Goal: Task Accomplishment & Management: Manage account settings

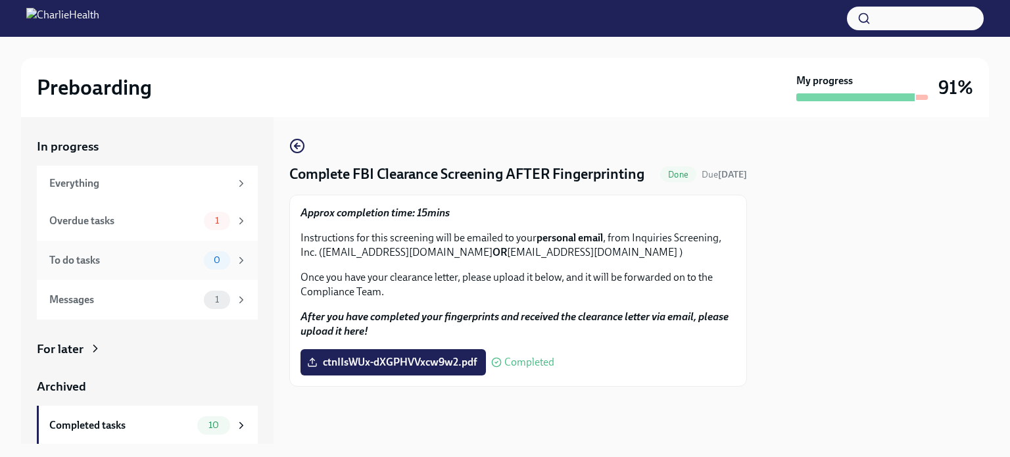
scroll to position [40, 0]
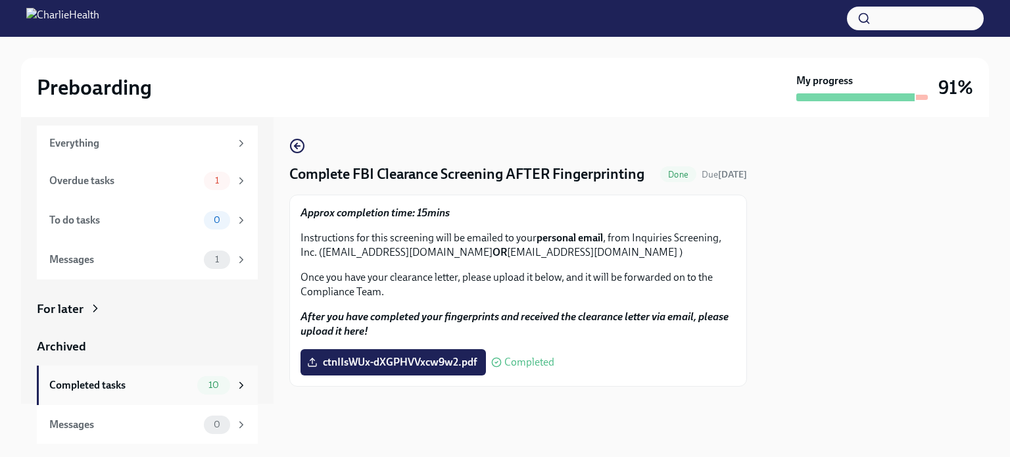
click at [156, 399] on div "Completed tasks 10" at bounding box center [147, 385] width 221 height 39
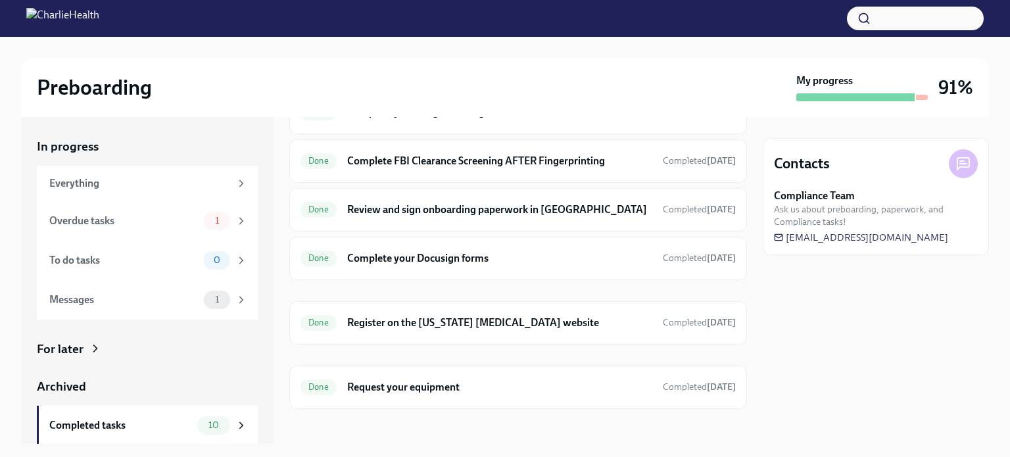
scroll to position [271, 0]
click at [439, 317] on h6 "Register on the [US_STATE] [MEDICAL_DATA] website" at bounding box center [499, 321] width 305 height 14
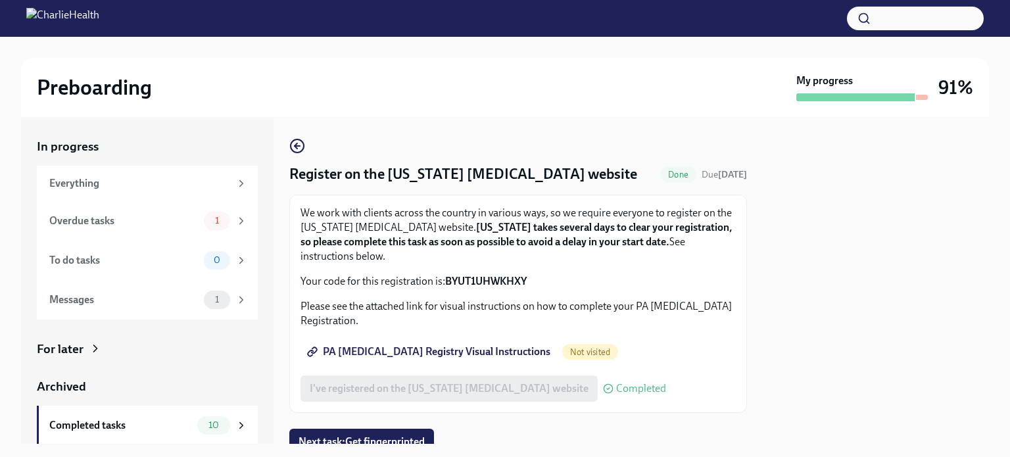
scroll to position [53, 0]
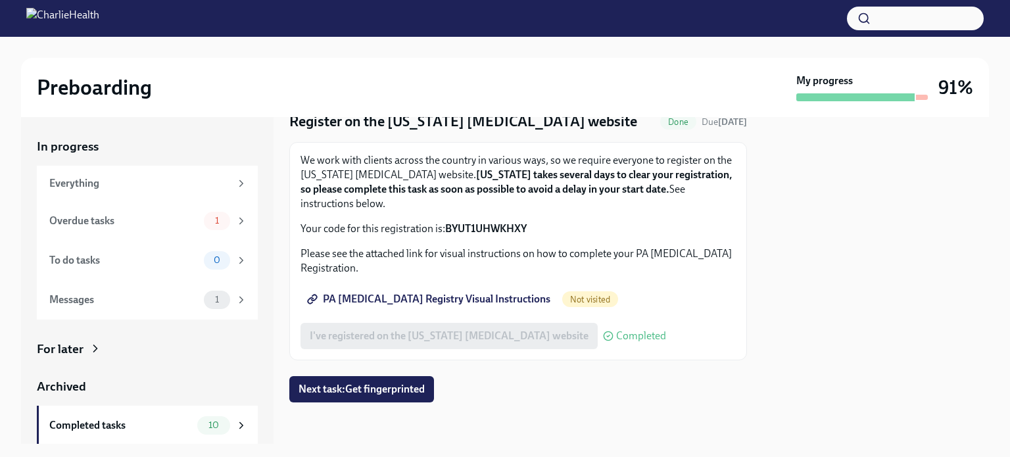
click at [487, 301] on span "PA [MEDICAL_DATA] Registry Visual Instructions" at bounding box center [430, 299] width 241 height 13
click at [423, 386] on span "Next task : Get fingerprinted" at bounding box center [362, 389] width 126 height 13
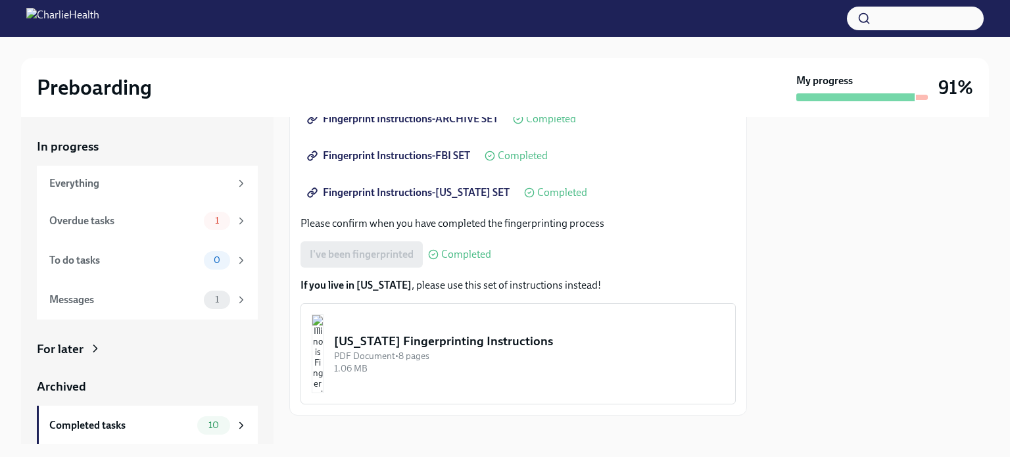
scroll to position [300, 0]
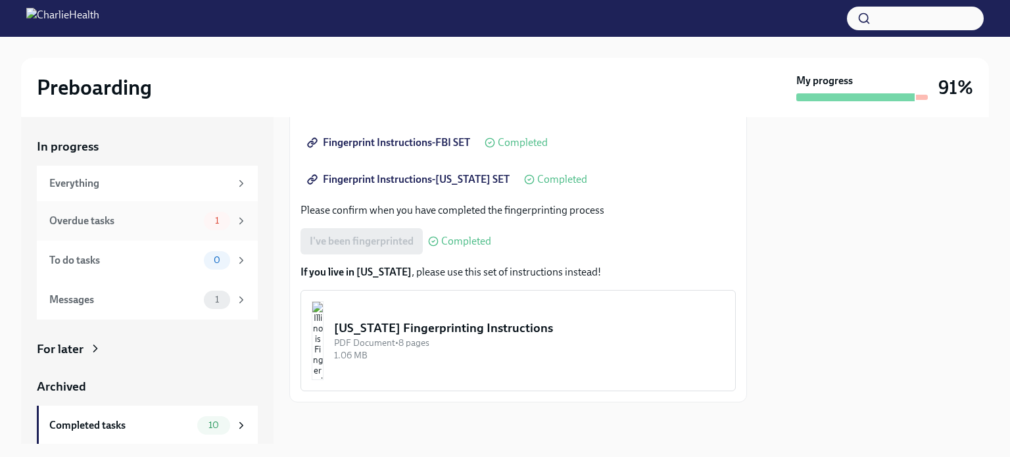
click at [181, 226] on div "Overdue tasks" at bounding box center [123, 221] width 149 height 14
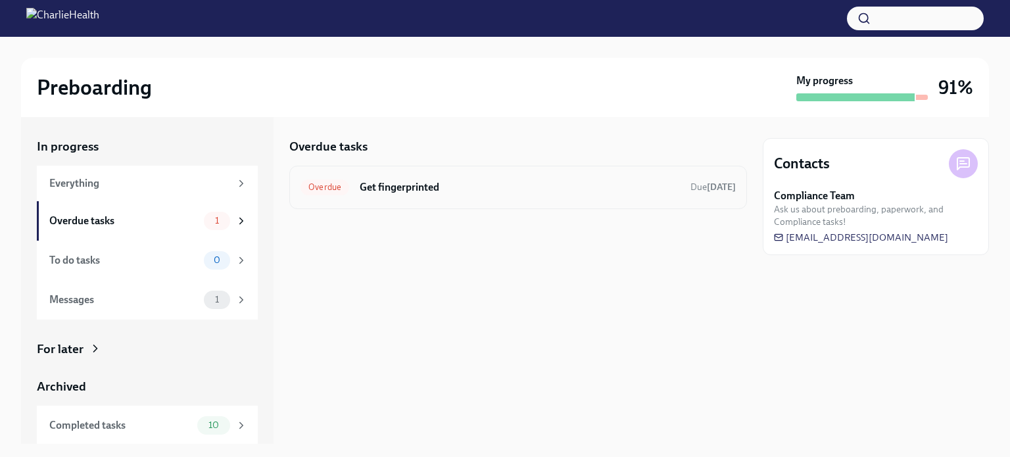
click at [414, 181] on h6 "Get fingerprinted" at bounding box center [520, 187] width 320 height 14
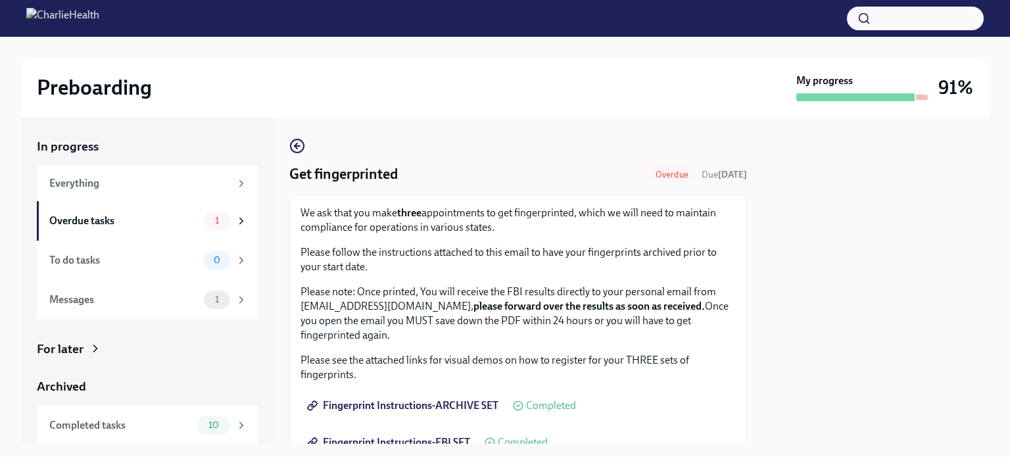
click at [671, 152] on div "Get fingerprinted Overdue Due [DATE] We ask that you make three appointments to…" at bounding box center [518, 420] width 458 height 564
click at [151, 314] on div "Messages 1" at bounding box center [147, 299] width 221 height 39
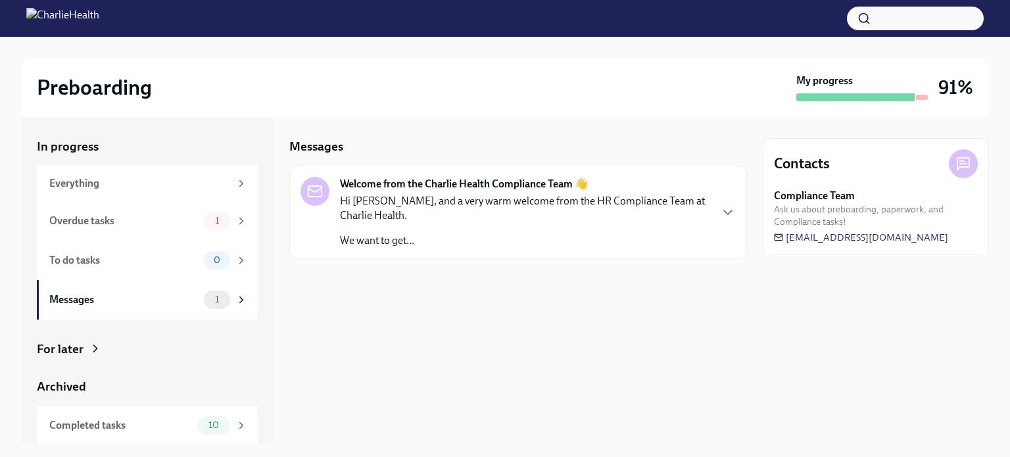
scroll to position [40, 0]
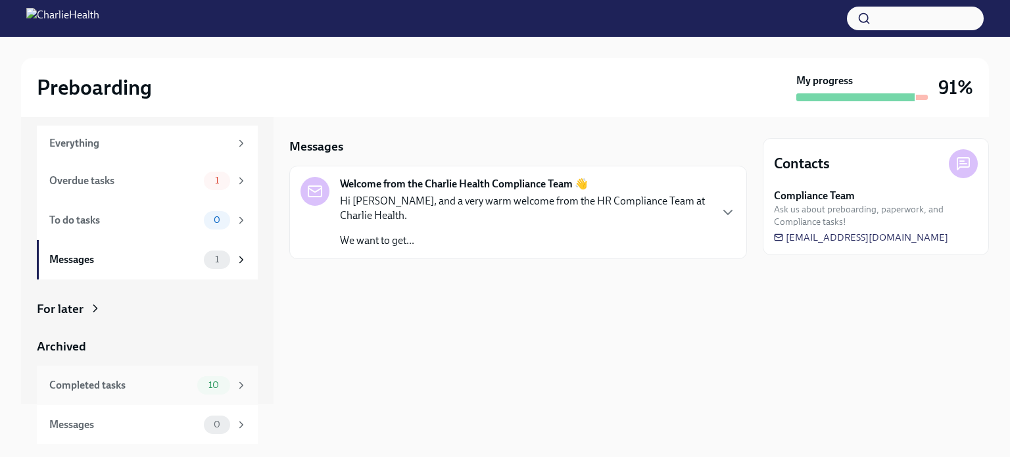
click at [145, 399] on div "Completed tasks 10" at bounding box center [147, 385] width 221 height 39
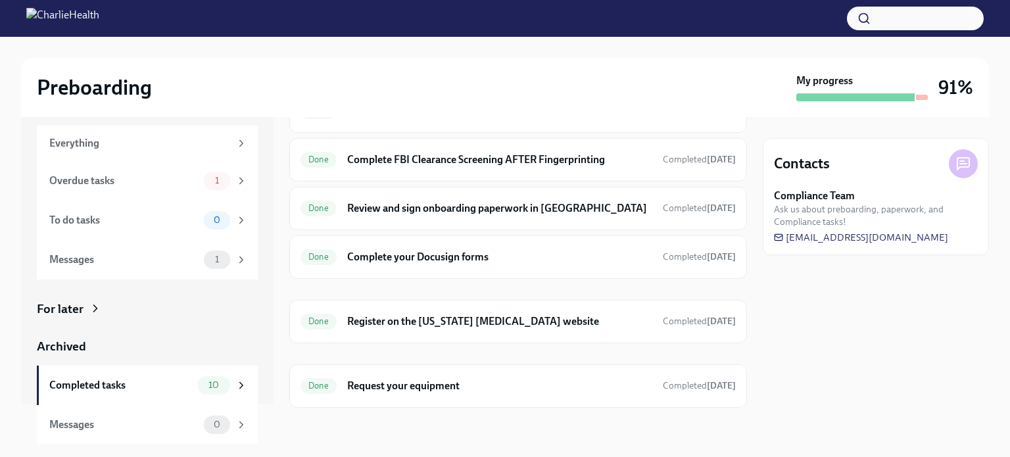
scroll to position [274, 0]
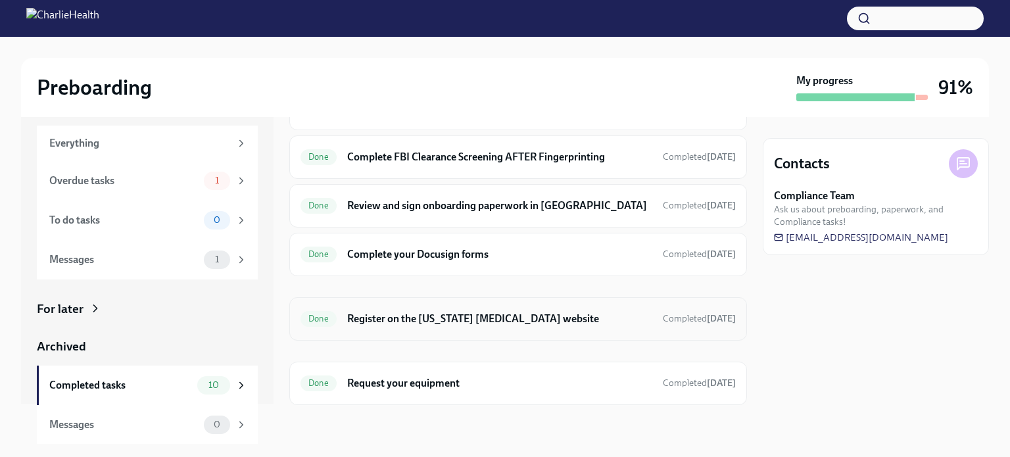
click at [454, 324] on div "Done Register on the [US_STATE] [MEDICAL_DATA] website Completed [DATE]" at bounding box center [517, 318] width 435 height 21
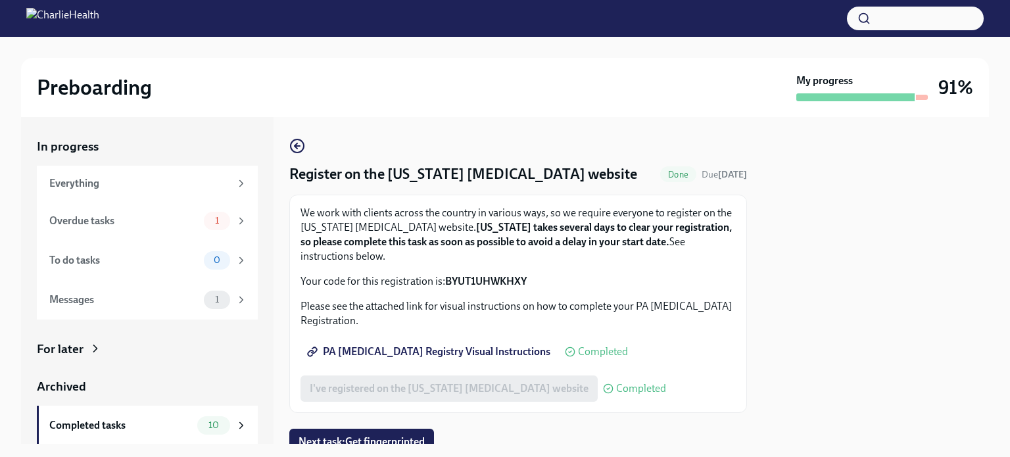
scroll to position [53, 0]
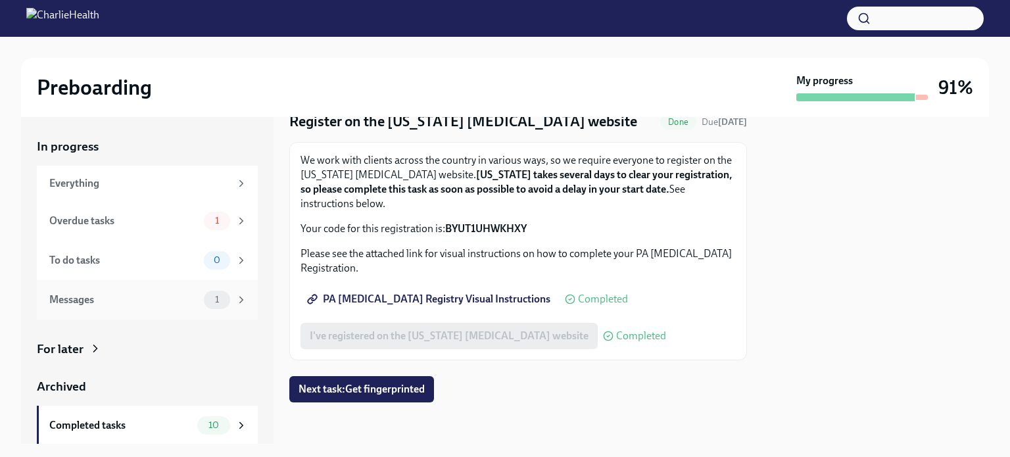
click at [160, 299] on div "Messages" at bounding box center [123, 300] width 149 height 14
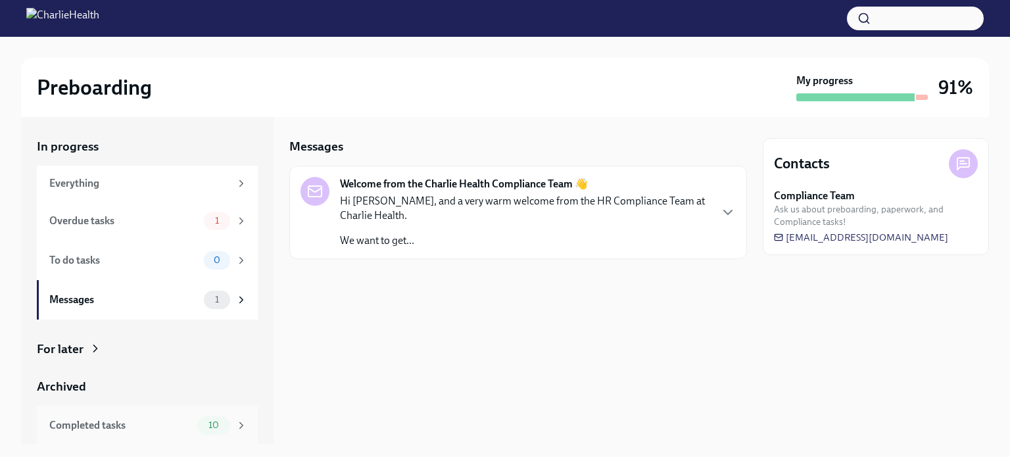
click at [145, 428] on div "Completed tasks" at bounding box center [120, 425] width 143 height 14
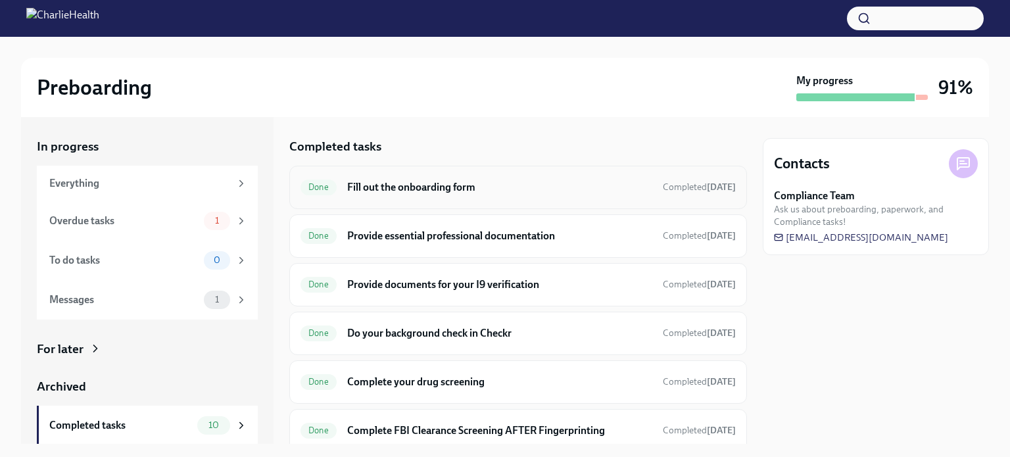
click at [536, 194] on h6 "Fill out the onboarding form" at bounding box center [499, 187] width 305 height 14
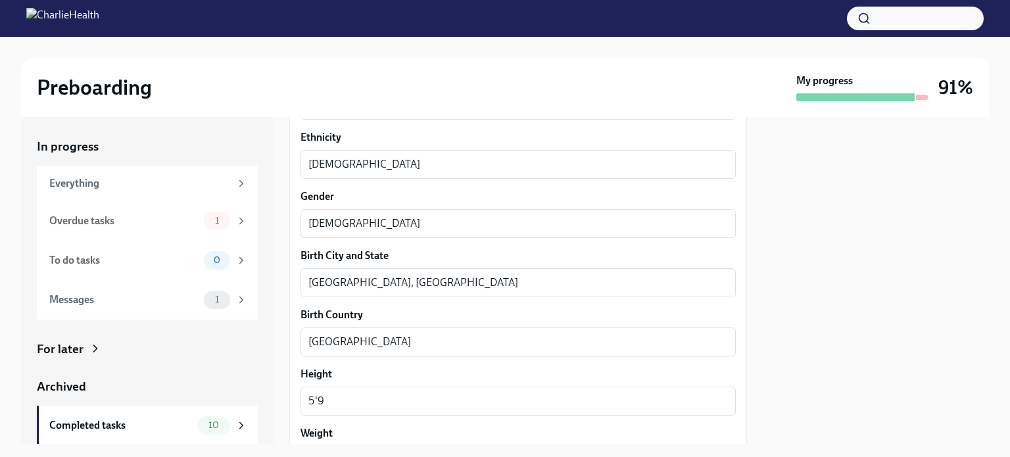
scroll to position [1318, 0]
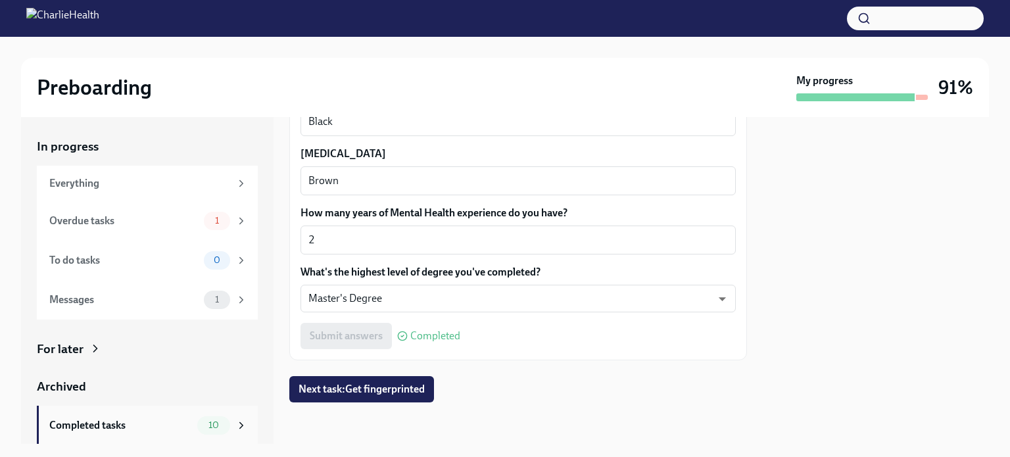
click at [103, 430] on div "Completed tasks" at bounding box center [120, 425] width 143 height 14
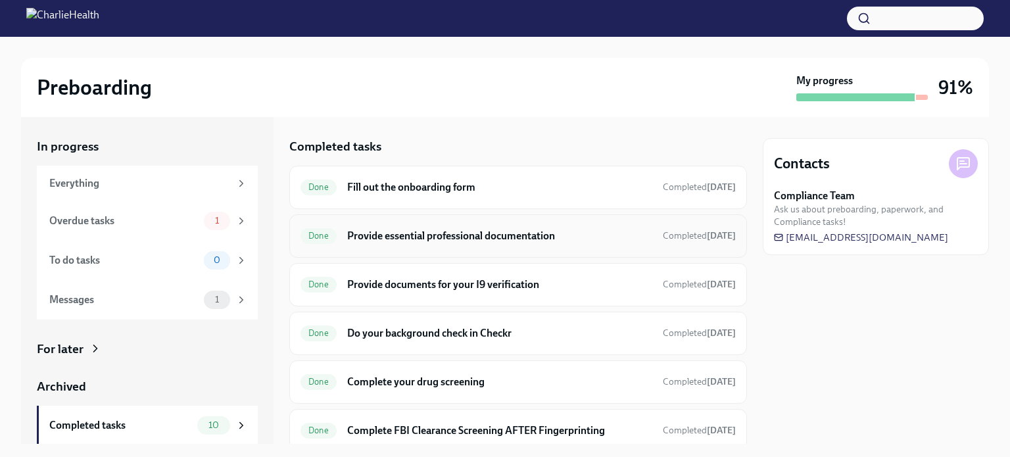
click at [460, 239] on h6 "Provide essential professional documentation" at bounding box center [499, 236] width 305 height 14
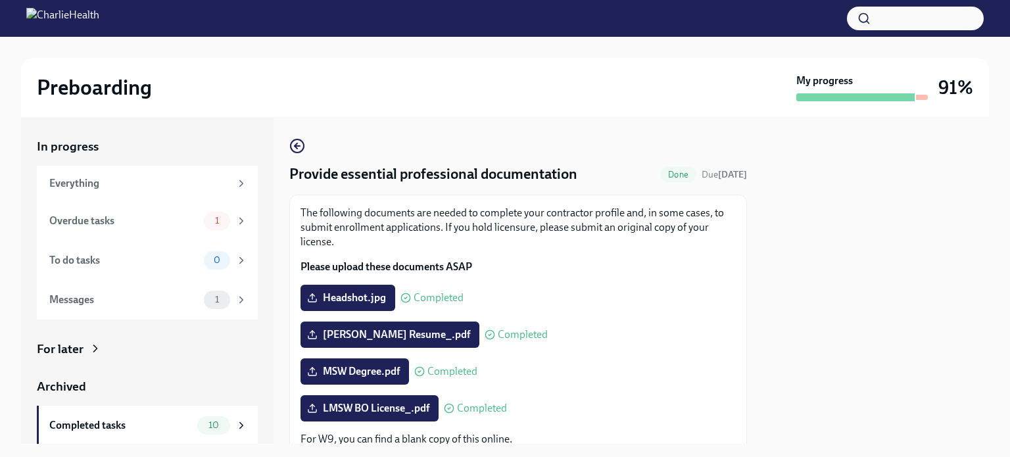
scroll to position [201, 0]
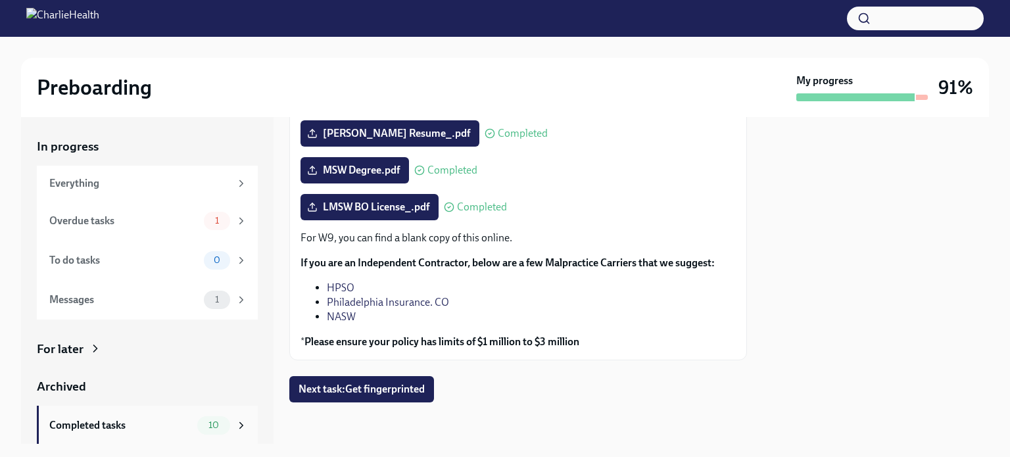
click at [57, 421] on div "Completed tasks" at bounding box center [120, 425] width 143 height 14
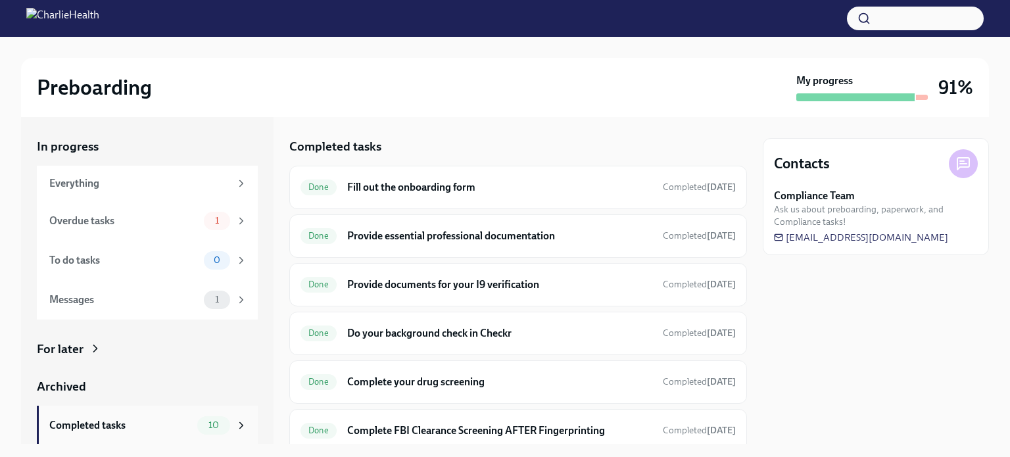
click at [112, 436] on div "Completed tasks 10" at bounding box center [147, 425] width 221 height 39
click at [166, 305] on div "Messages" at bounding box center [123, 300] width 149 height 14
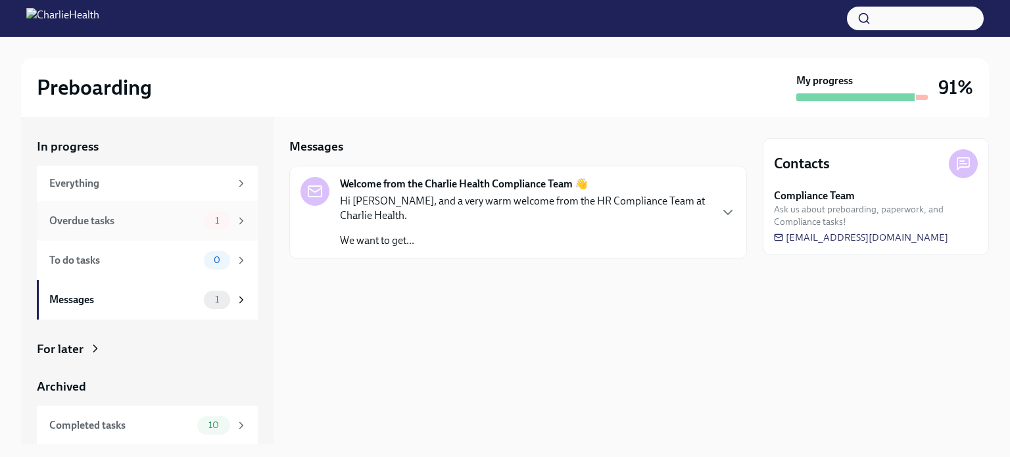
click at [183, 228] on div "Overdue tasks 1" at bounding box center [148, 221] width 198 height 18
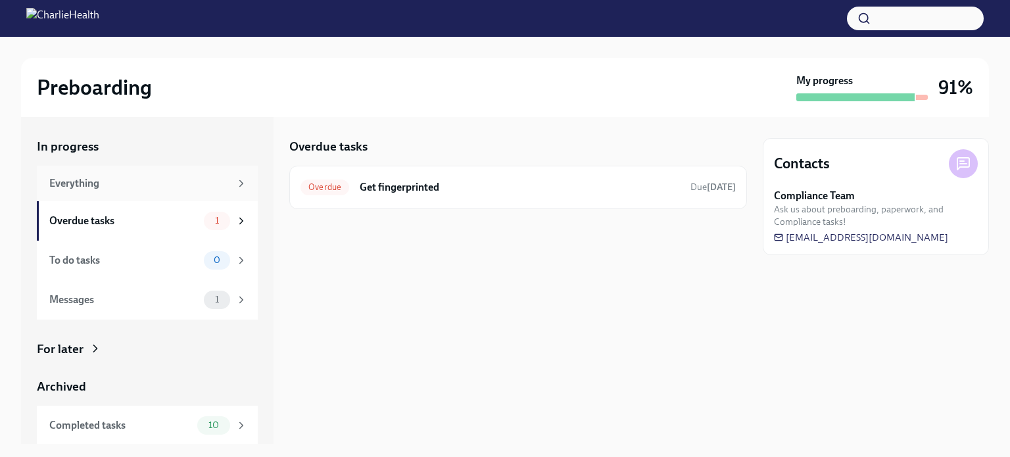
click at [175, 191] on div "Everything" at bounding box center [147, 184] width 221 height 36
